Goal: Check status

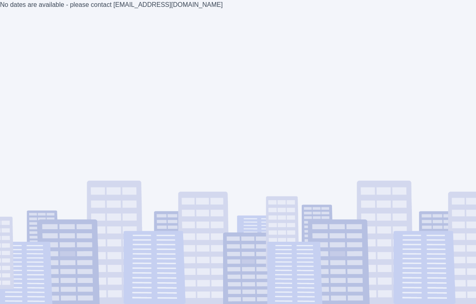
click at [153, 5] on div "No dates are available - please contact [EMAIL_ADDRESS][DOMAIN_NAME]" at bounding box center [238, 152] width 476 height 304
